Goal: Task Accomplishment & Management: Manage account settings

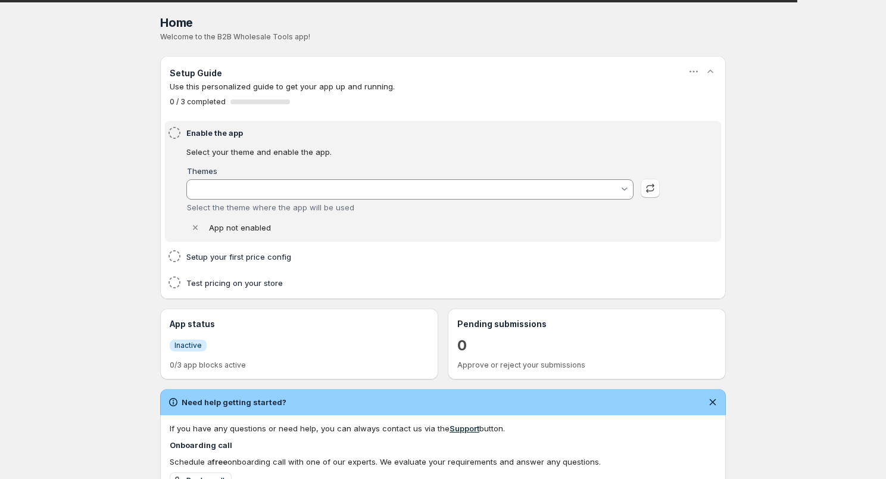
type input "[PERSON_NAME]"
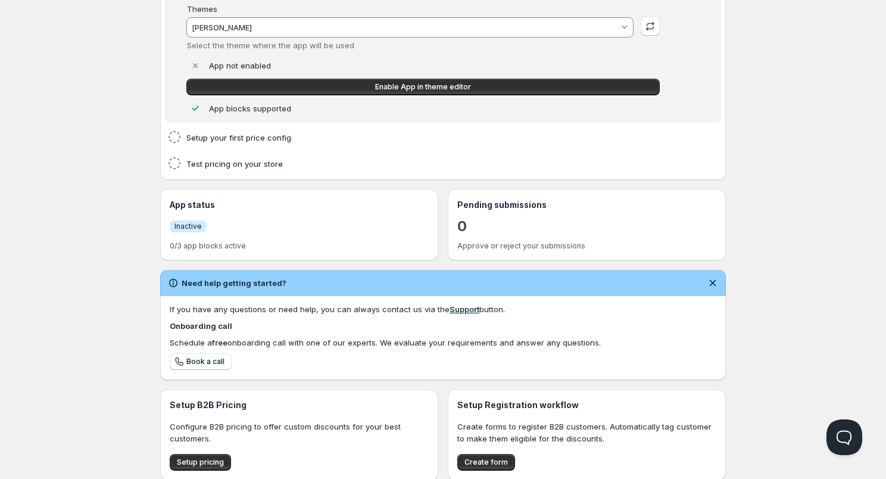
scroll to position [280, 0]
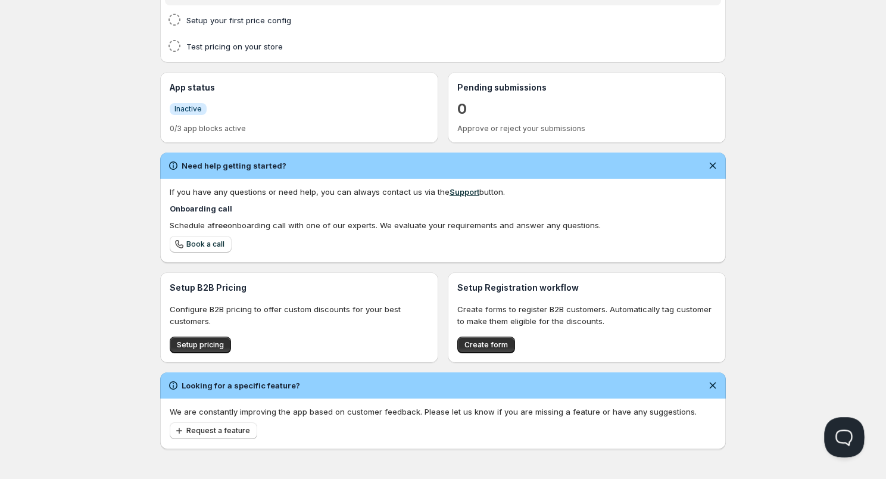
click at [837, 430] on button "Open Beacon popover" at bounding box center [842, 435] width 36 height 36
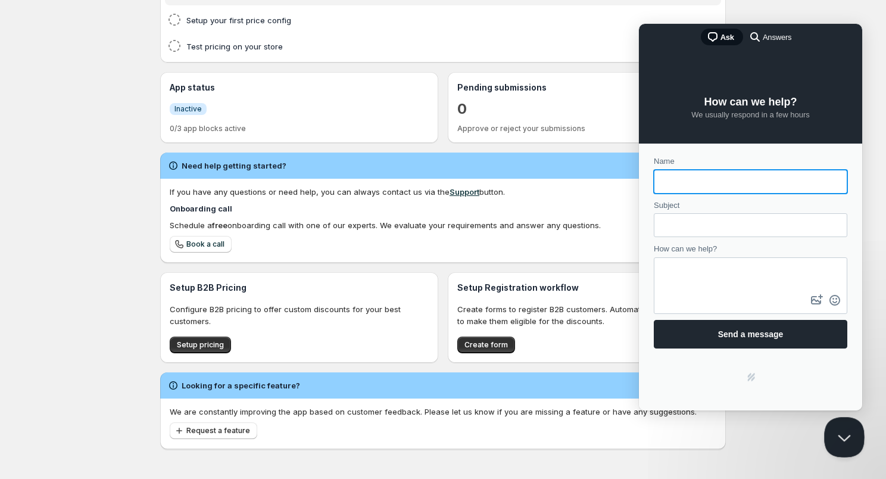
scroll to position [0, 0]
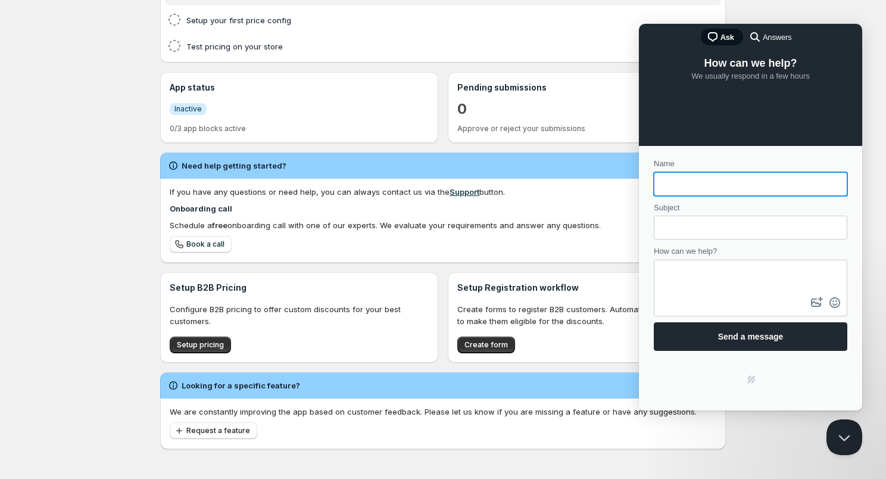
click at [780, 39] on span "Answers" at bounding box center [777, 38] width 29 height 12
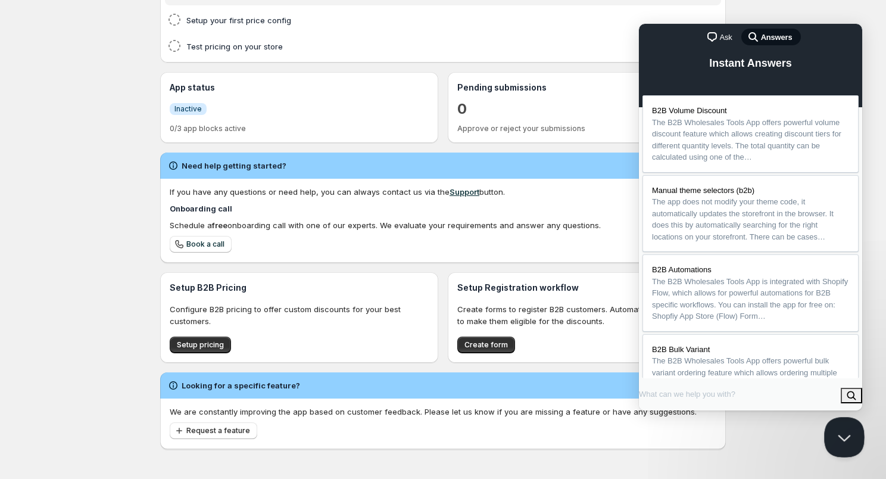
click at [844, 431] on button "Close Beacon popover" at bounding box center [842, 435] width 36 height 36
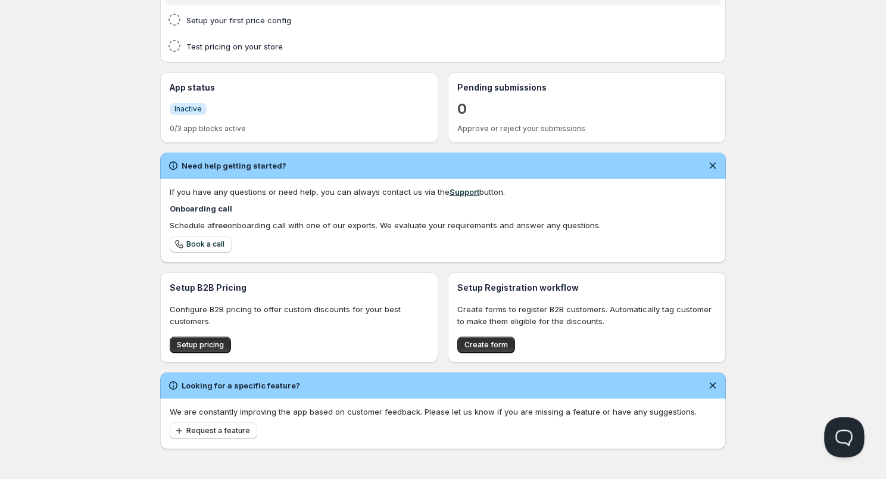
click at [844, 430] on button "Open Beacon popover" at bounding box center [842, 435] width 36 height 36
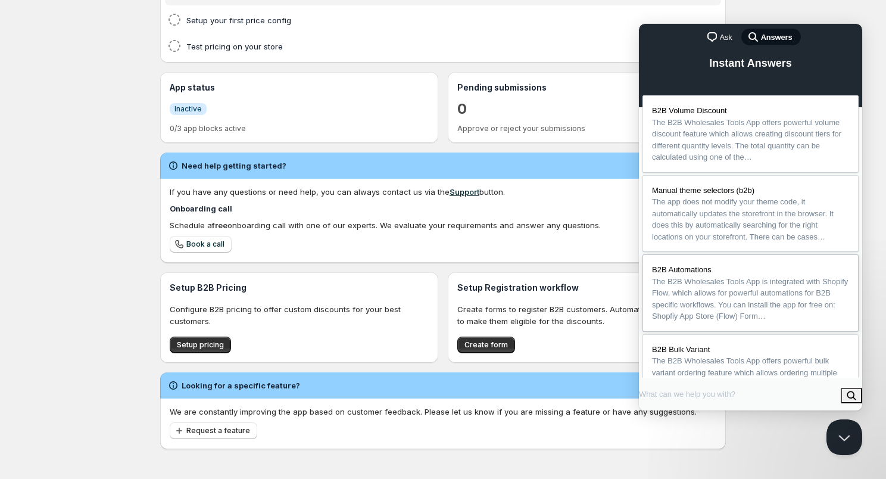
click at [761, 317] on span "The B2B Wholesales Tools App is integrated with Shopify Flow, which allows for …" at bounding box center [750, 299] width 196 height 44
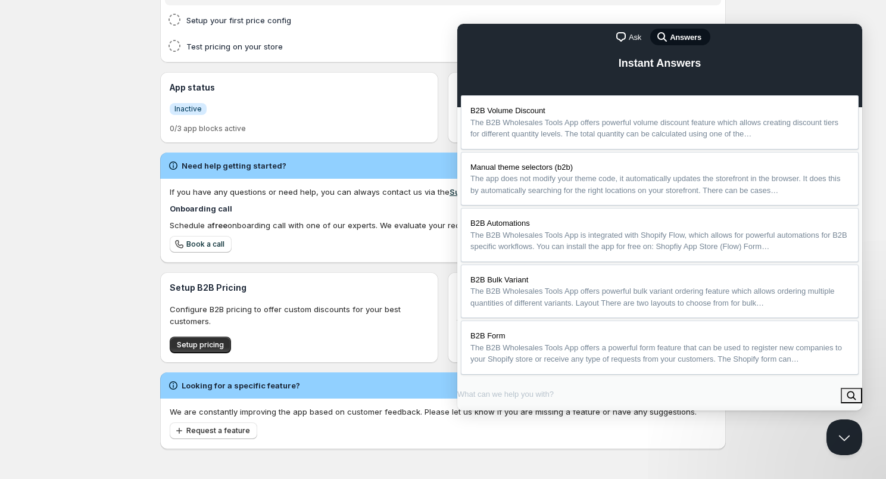
scroll to position [3258, 0]
click at [840, 430] on button "Close Beacon popover" at bounding box center [842, 435] width 36 height 36
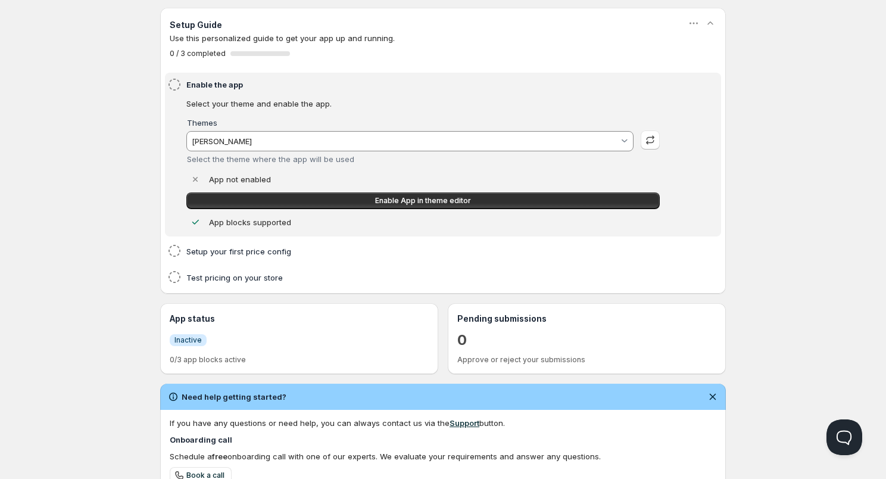
scroll to position [18, 0]
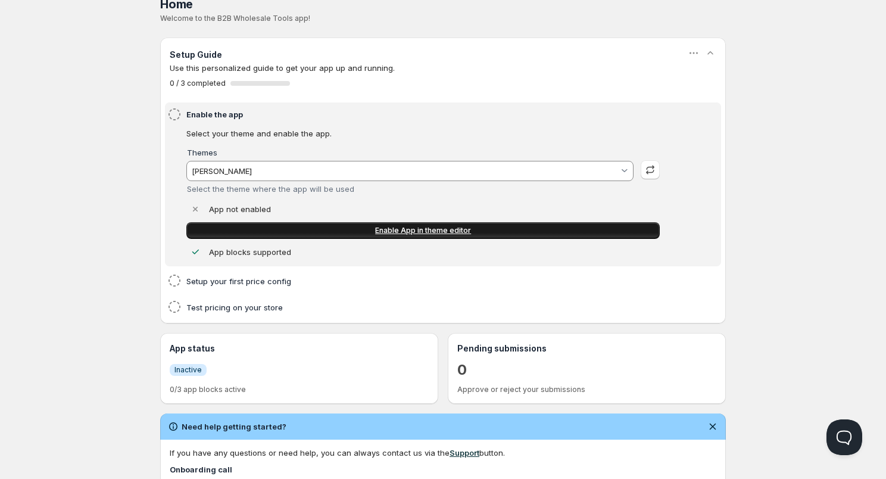
click at [399, 229] on span "Enable App in theme editor" at bounding box center [423, 231] width 96 height 10
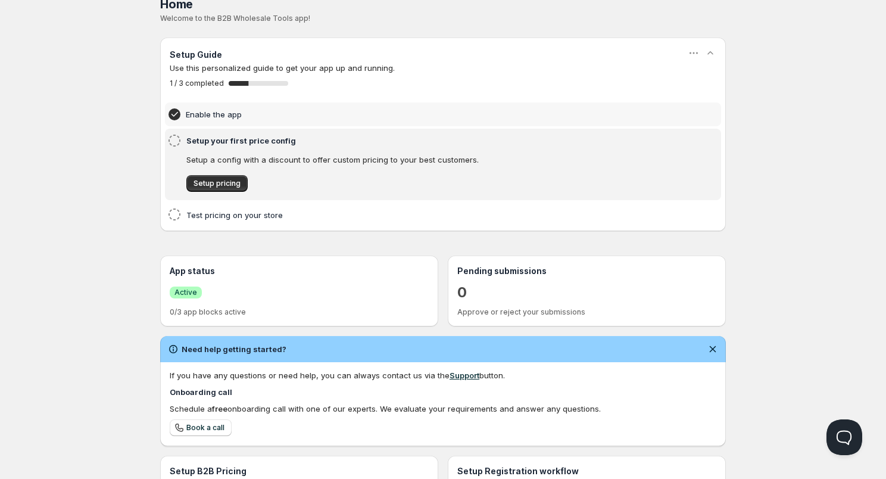
scroll to position [0, 0]
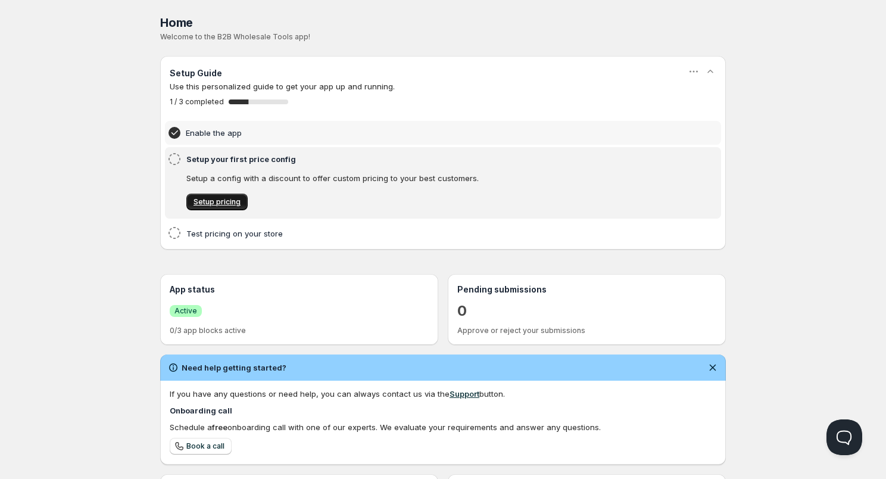
click at [228, 202] on span "Setup pricing" at bounding box center [216, 202] width 47 height 10
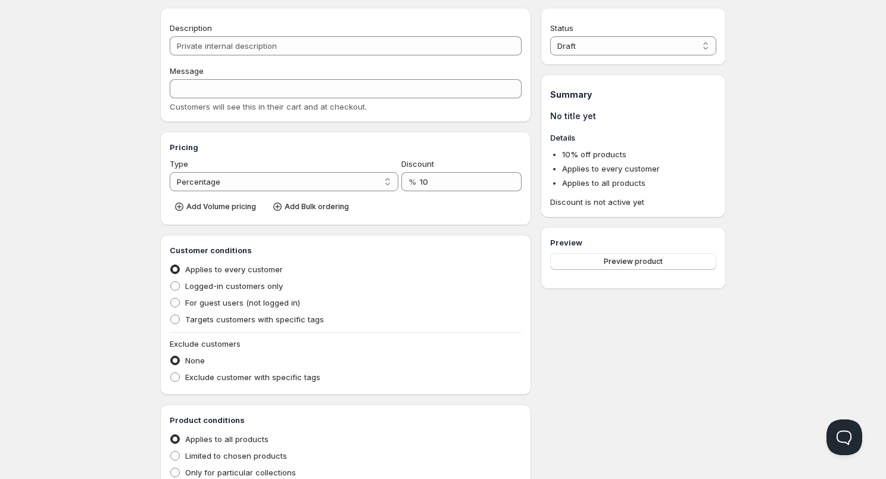
scroll to position [45, 0]
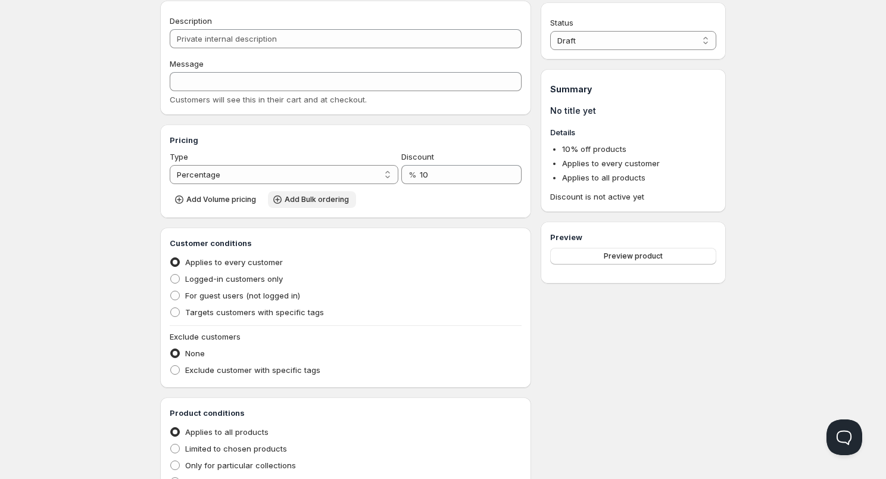
click at [308, 203] on span "Add Bulk ordering" at bounding box center [317, 200] width 64 height 10
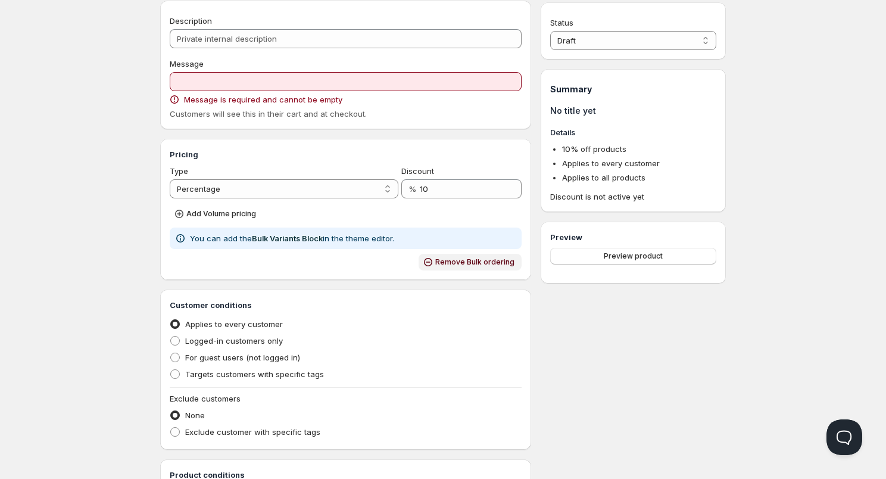
click at [454, 263] on span "Remove Bulk ordering" at bounding box center [474, 262] width 79 height 10
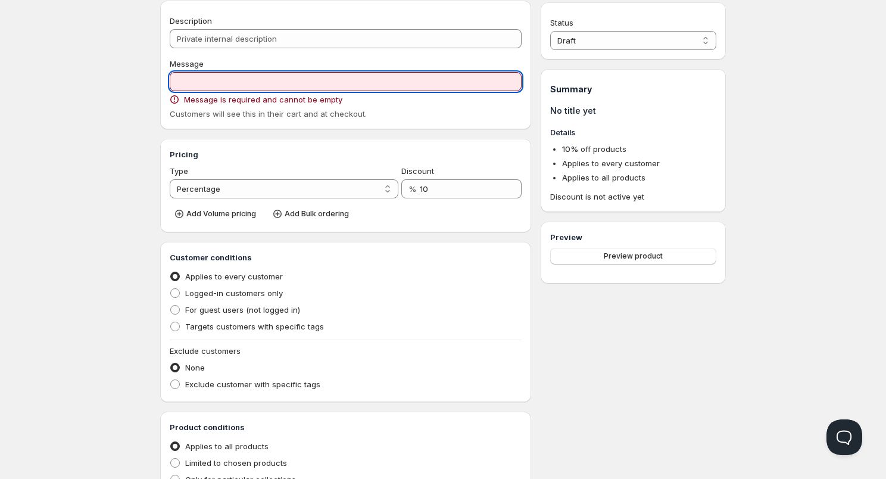
click at [223, 80] on input "Message" at bounding box center [346, 81] width 352 height 19
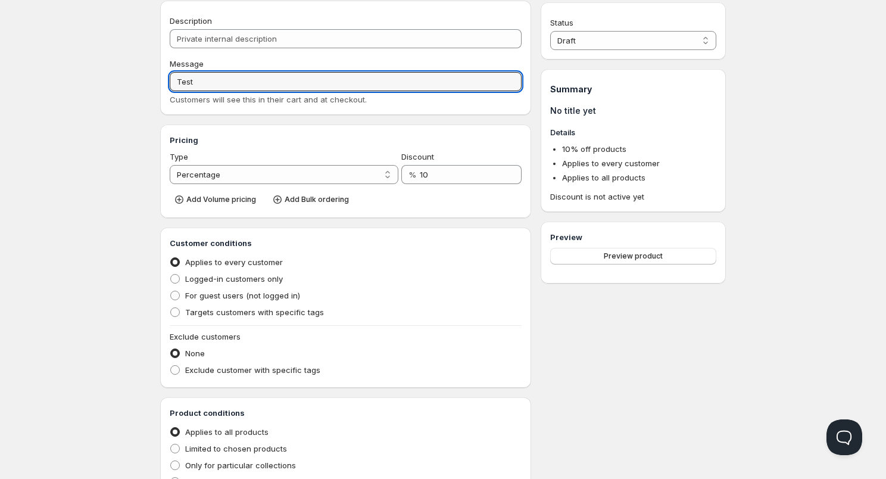
type input "Test"
click at [126, 132] on div "Home Pricing Price lists Checkout Forms Submissions Settings Features Plans Cre…" at bounding box center [443, 319] width 886 height 729
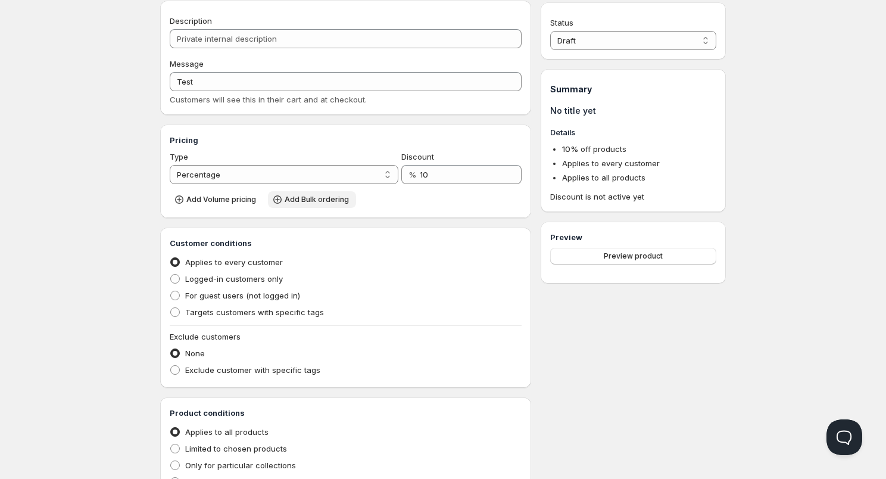
click at [321, 202] on span "Add Bulk ordering" at bounding box center [317, 200] width 64 height 10
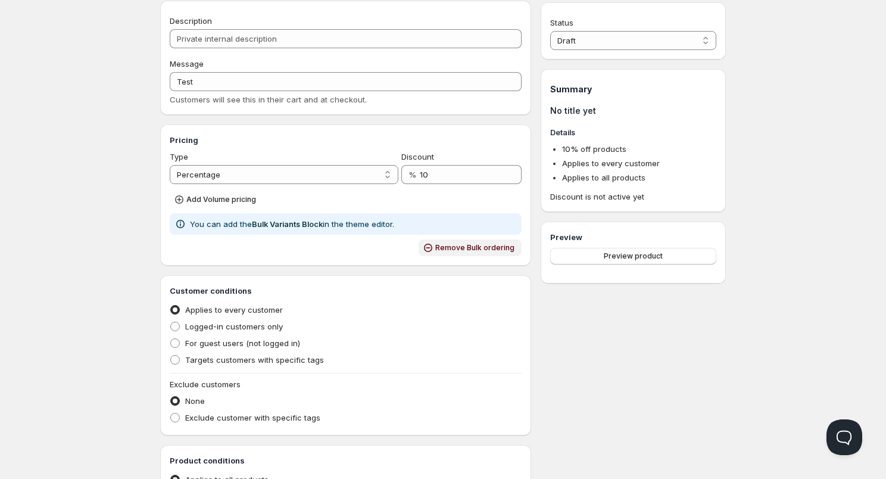
click at [447, 251] on span "Remove Bulk ordering" at bounding box center [474, 248] width 79 height 10
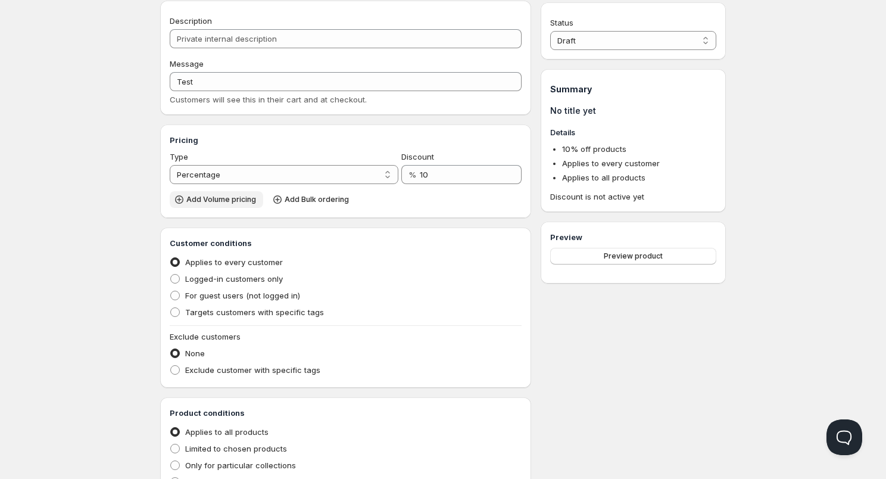
click at [190, 198] on span "Add Volume pricing" at bounding box center [221, 200] width 70 height 10
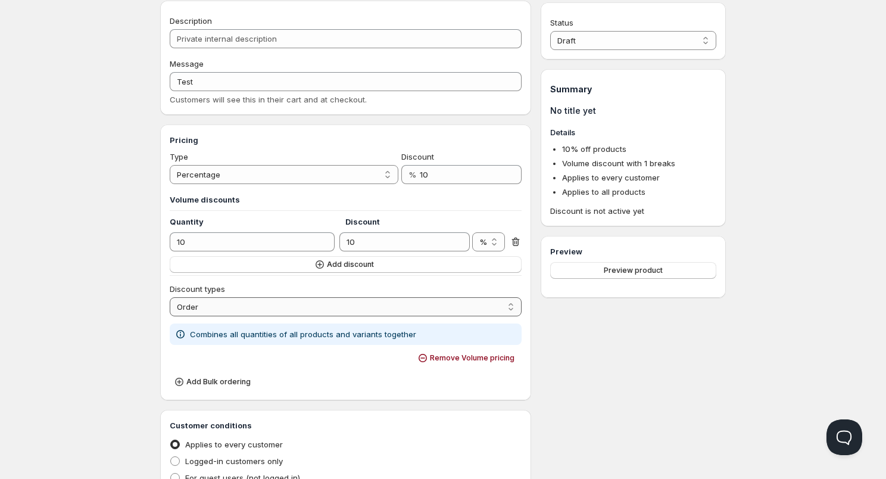
click at [446, 308] on select "Order Product Variant Item" at bounding box center [346, 306] width 352 height 19
click at [433, 358] on button "Remove Volume pricing" at bounding box center [467, 357] width 108 height 17
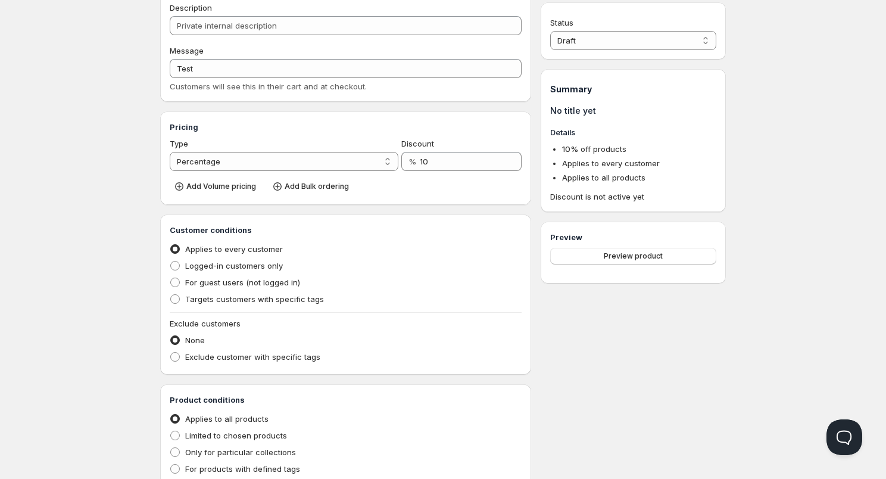
scroll to position [0, 0]
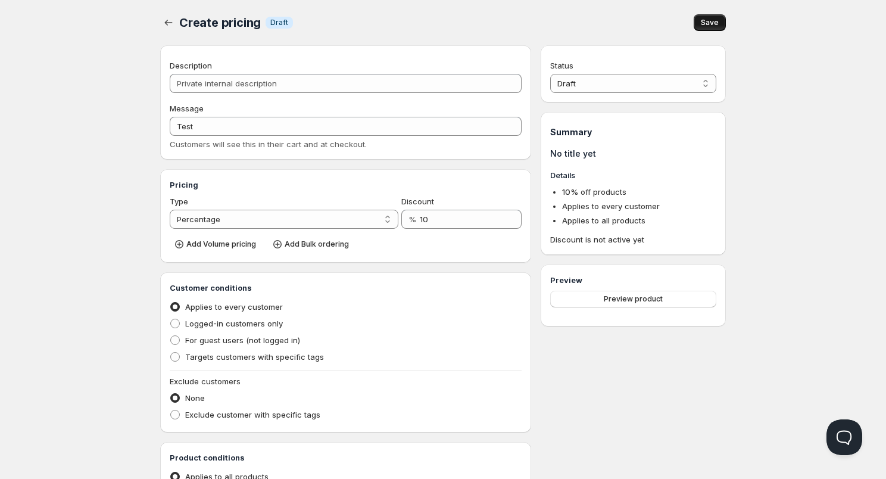
click at [703, 26] on span "Save" at bounding box center [710, 23] width 18 height 10
click at [590, 80] on select "Draft Active" at bounding box center [633, 83] width 166 height 19
select select "1"
click at [550, 74] on select "Draft Active" at bounding box center [633, 83] width 166 height 19
click at [711, 22] on span "Save" at bounding box center [710, 23] width 18 height 10
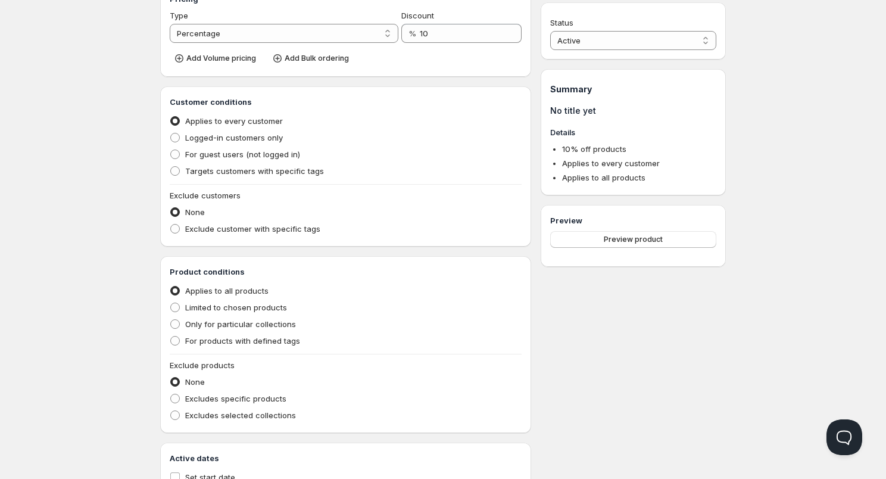
scroll to position [251, 0]
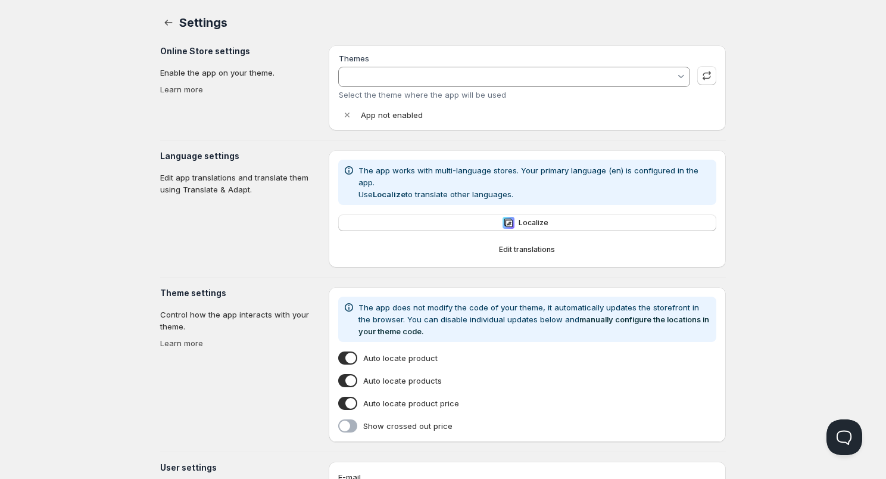
type input "[PERSON_NAME]"
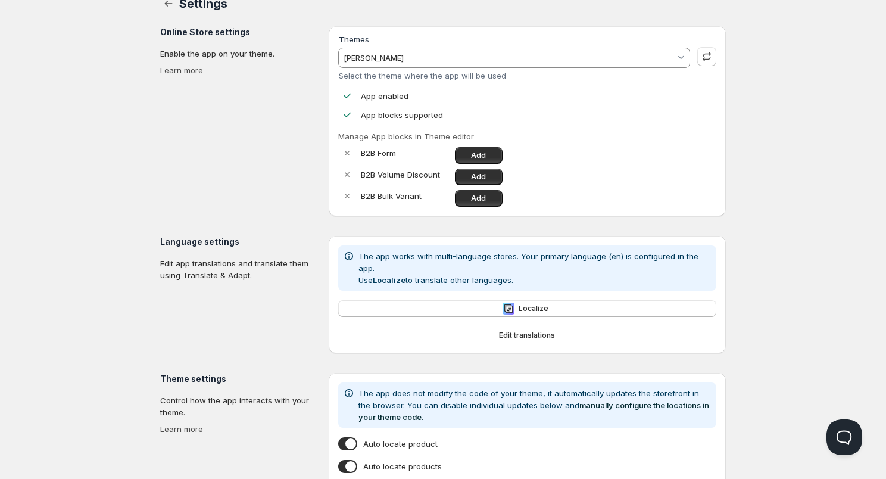
scroll to position [20, 0]
click at [415, 52] on input "[PERSON_NAME]" at bounding box center [508, 56] width 333 height 19
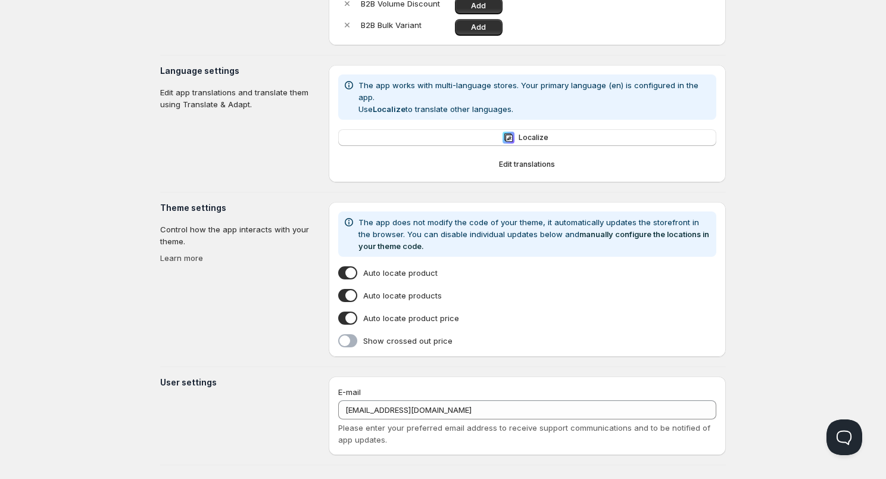
scroll to position [194, 0]
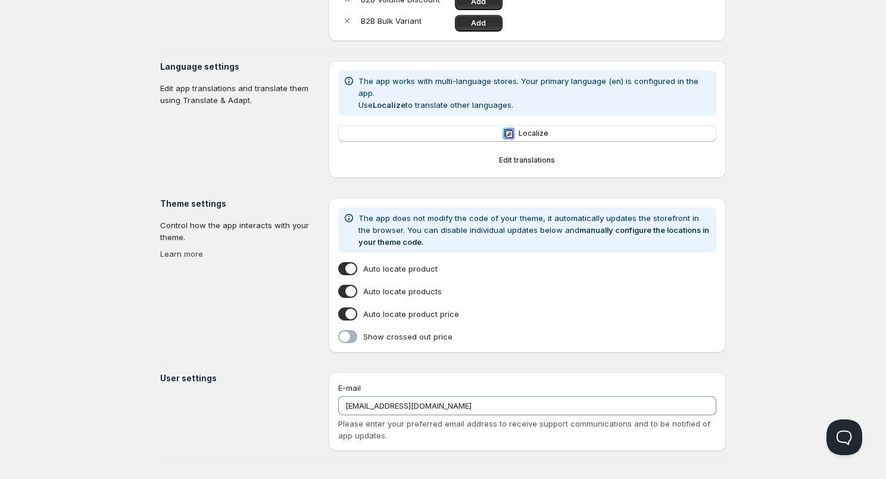
click at [171, 241] on html "Home Pricing Price lists Checkout Forms Submissions Settings Features Plans Set…" at bounding box center [443, 148] width 886 height 685
click at [173, 249] on link "Learn more" at bounding box center [181, 254] width 43 height 10
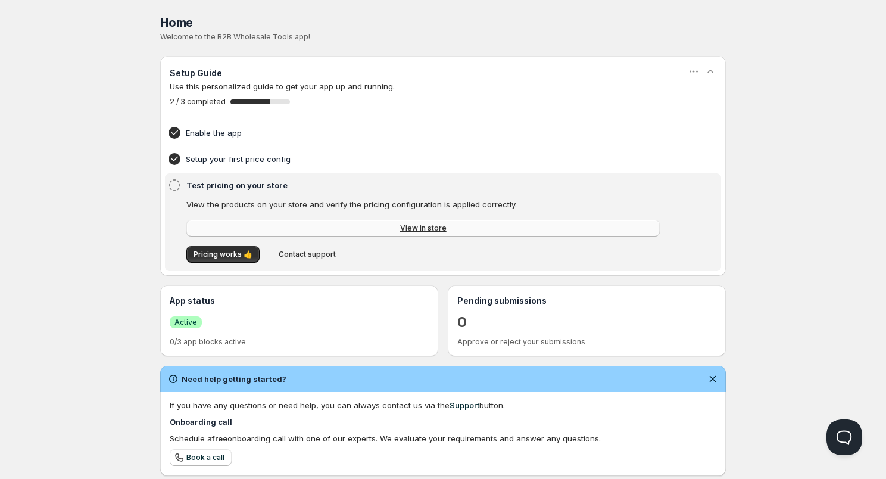
click at [221, 228] on link "View in store" at bounding box center [422, 228] width 473 height 17
